Goal: Task Accomplishment & Management: Complete application form

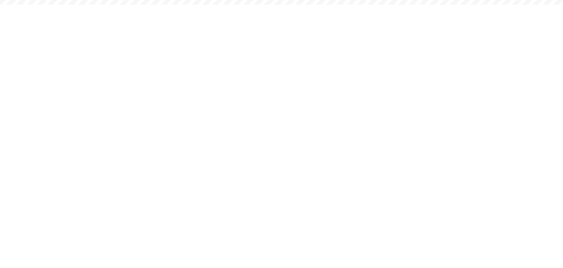
click at [542, 0] on html at bounding box center [281, 0] width 563 height 0
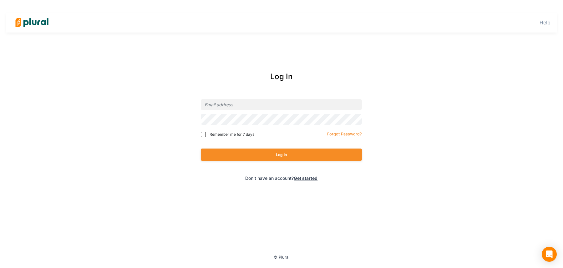
click at [256, 110] on div at bounding box center [281, 104] width 161 height 15
click at [244, 104] on input "email" at bounding box center [281, 104] width 161 height 11
type input "[PERSON_NAME][EMAIL_ADDRESS][DOMAIN_NAME]"
click at [253, 99] on input "[PERSON_NAME][EMAIL_ADDRESS][DOMAIN_NAME]" at bounding box center [281, 104] width 161 height 11
click at [250, 104] on input "[PERSON_NAME][EMAIL_ADDRESS][DOMAIN_NAME]" at bounding box center [281, 104] width 161 height 11
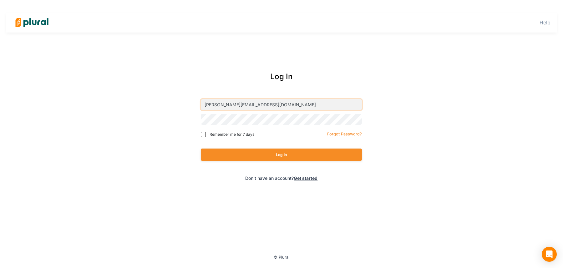
click at [250, 104] on input "[PERSON_NAME][EMAIL_ADDRESS][DOMAIN_NAME]" at bounding box center [281, 104] width 161 height 11
type input "[PERSON_NAME][EMAIL_ADDRESS][DOMAIN_NAME]"
click at [238, 154] on button "Log In" at bounding box center [281, 155] width 161 height 12
